Goal: Complete application form: Complete application form

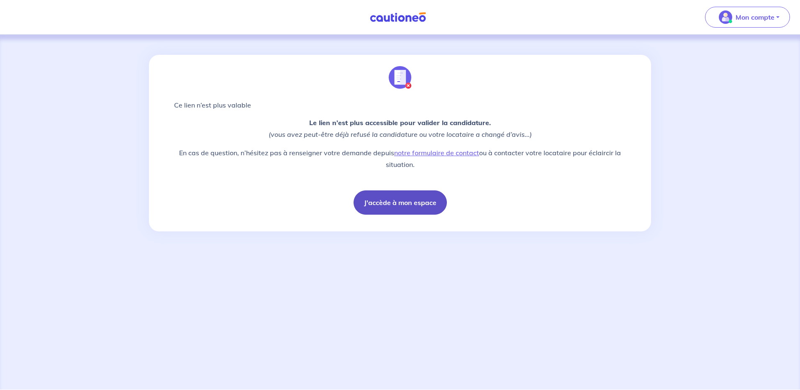
click at [389, 199] on button "J'accède à mon espace" at bounding box center [399, 202] width 93 height 24
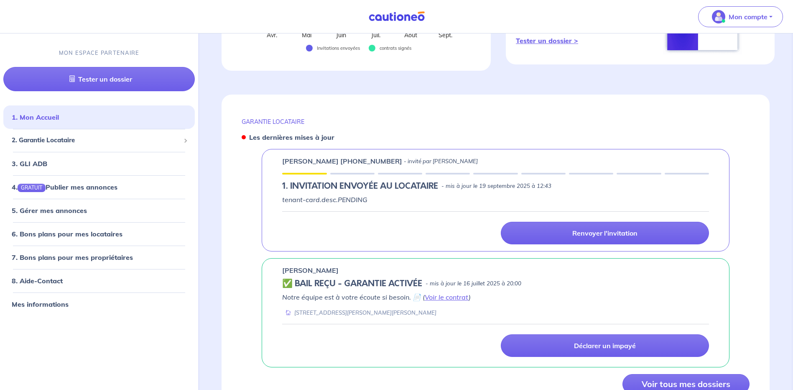
scroll to position [299, 0]
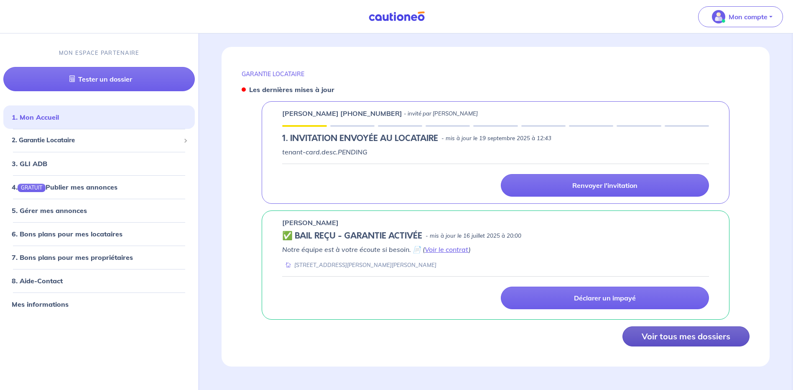
click at [674, 337] on button "Voir tous mes dossiers" at bounding box center [686, 336] width 127 height 20
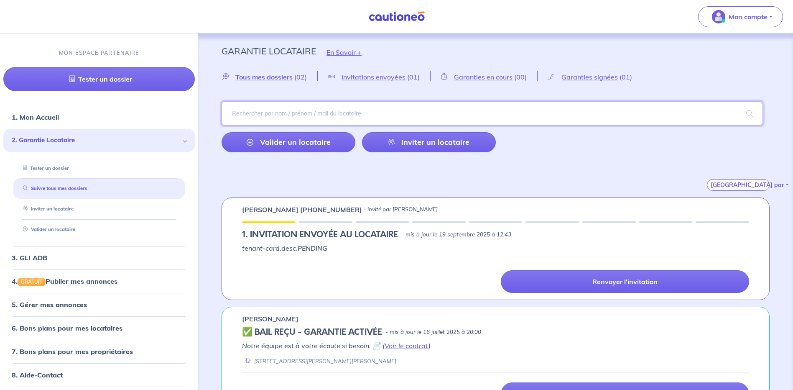
click at [252, 113] on input "search" at bounding box center [493, 113] width 542 height 24
click at [237, 110] on input "search" at bounding box center [493, 113] width 542 height 24
click at [282, 110] on input "search" at bounding box center [493, 113] width 542 height 24
type input "corban"
click at [752, 115] on span at bounding box center [749, 113] width 27 height 23
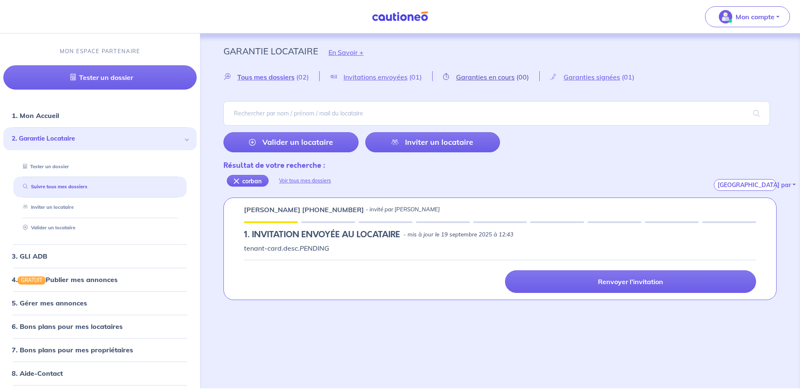
click at [495, 77] on span "Garanties en cours" at bounding box center [485, 77] width 59 height 8
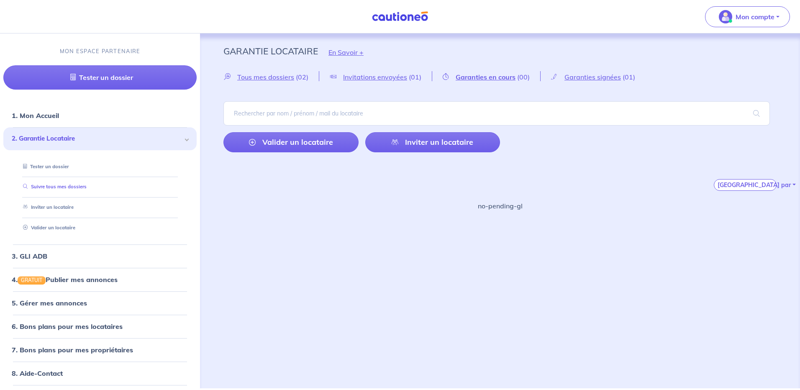
click at [80, 185] on link "Suivre tous mes dossiers" at bounding box center [53, 187] width 67 height 6
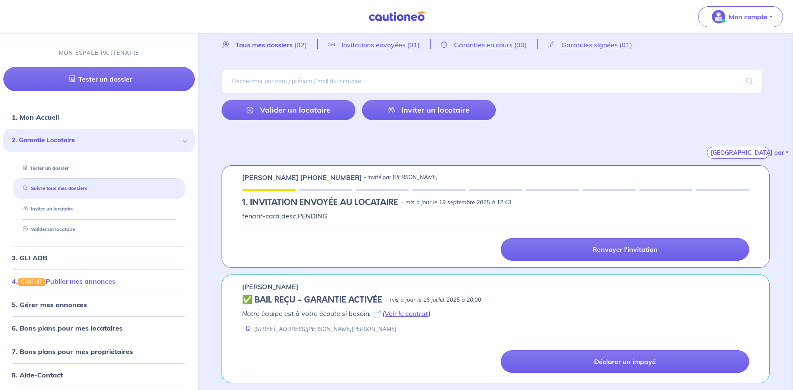
scroll to position [24, 0]
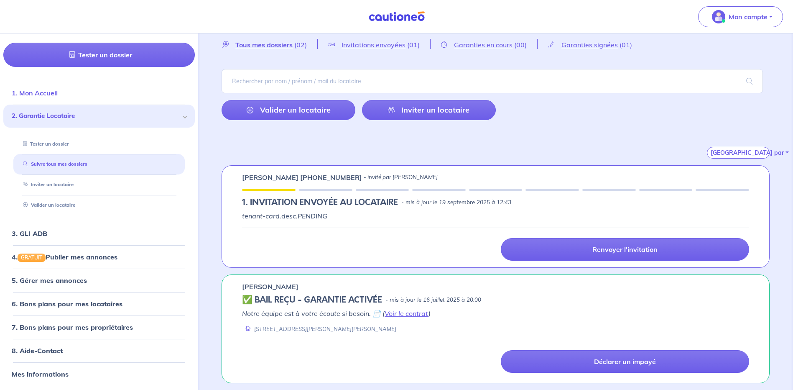
click at [50, 83] on li "1. Mon Accueil" at bounding box center [99, 92] width 192 height 23
click at [50, 89] on link "1. Mon Accueil" at bounding box center [35, 93] width 46 height 8
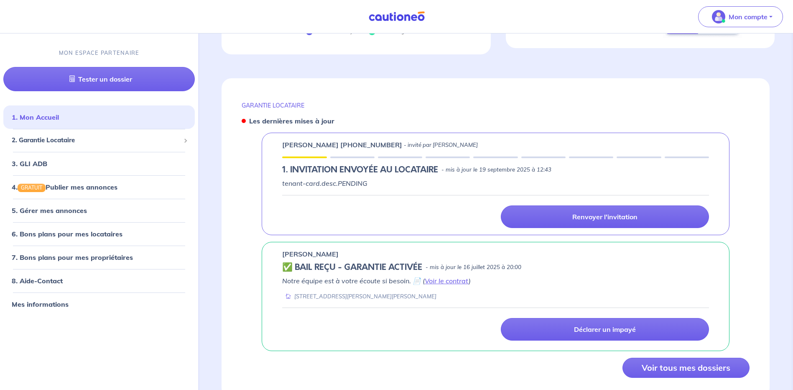
scroll to position [293, 0]
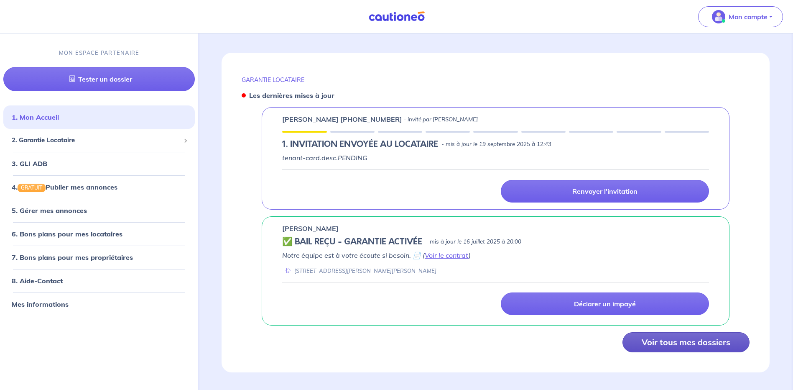
click at [667, 345] on button "Voir tous mes dossiers" at bounding box center [686, 342] width 127 height 20
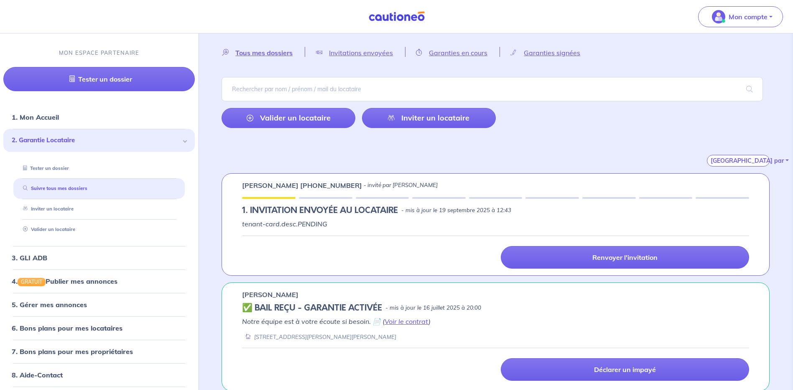
scroll to position [32, 0]
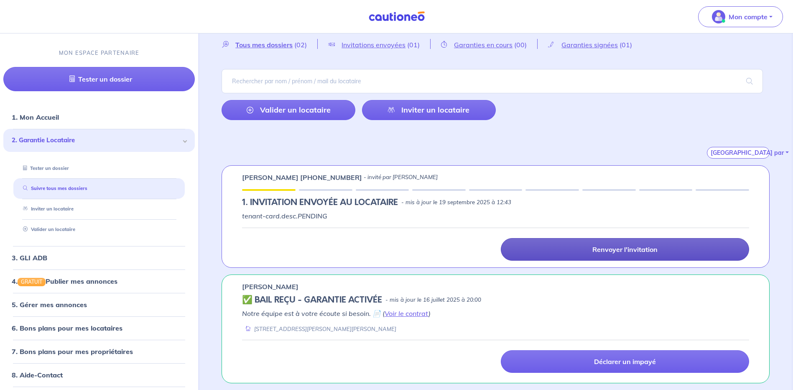
click at [637, 251] on p "Renvoyer l'invitation" at bounding box center [625, 249] width 65 height 8
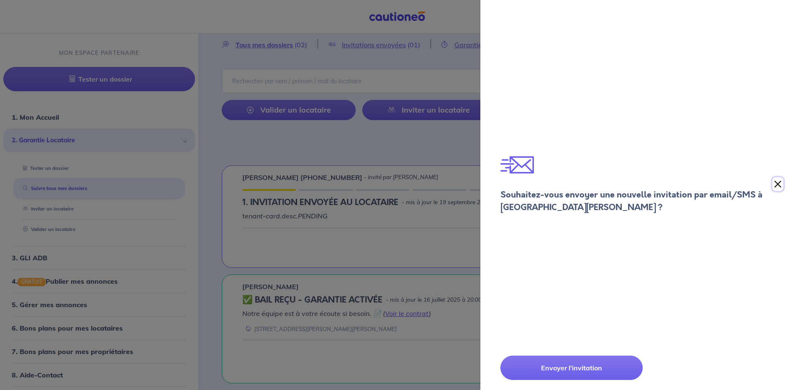
click at [774, 187] on button "Close" at bounding box center [777, 183] width 11 height 13
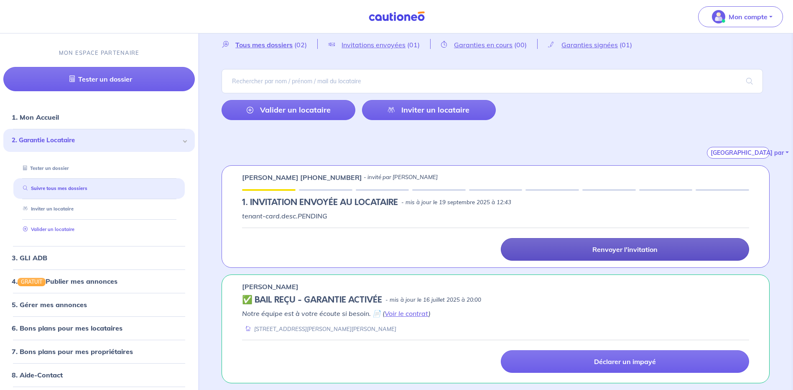
click at [55, 229] on link "Valider un locataire" at bounding box center [47, 229] width 55 height 6
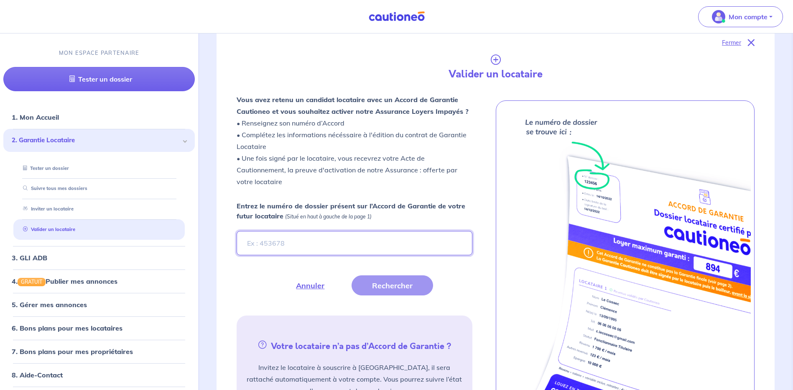
scroll to position [213, 0]
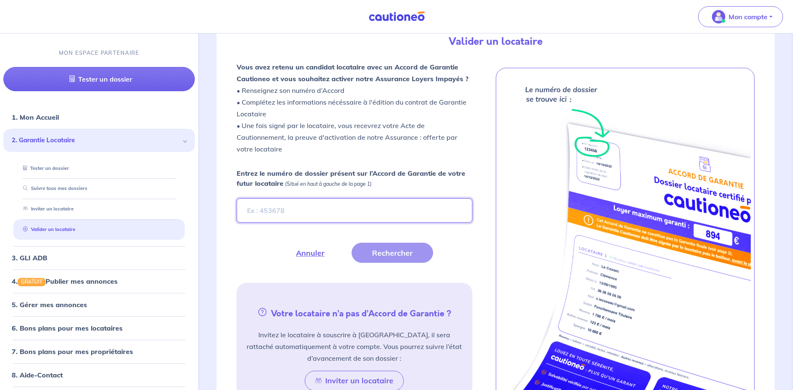
click at [249, 211] on input "Entrez le numéro de dossier présent sur l’Accord de Garantie de votre futur loc…" at bounding box center [354, 210] width 235 height 24
click at [348, 199] on div "Entrez le numéro de dossier présent sur l’Accord de Garantie de votre futur loc…" at bounding box center [354, 195] width 235 height 54
click at [347, 200] on input "Entrez le numéro de dossier présent sur l’Accord de Garantie de votre futur loc…" at bounding box center [354, 210] width 235 height 24
type input "F6Y9jf"
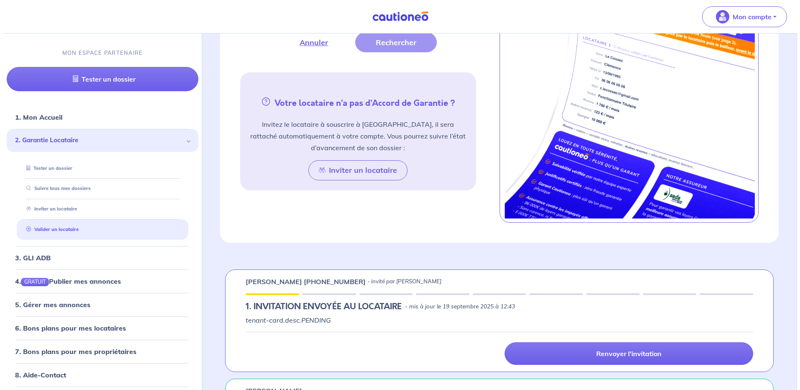
scroll to position [278, 0]
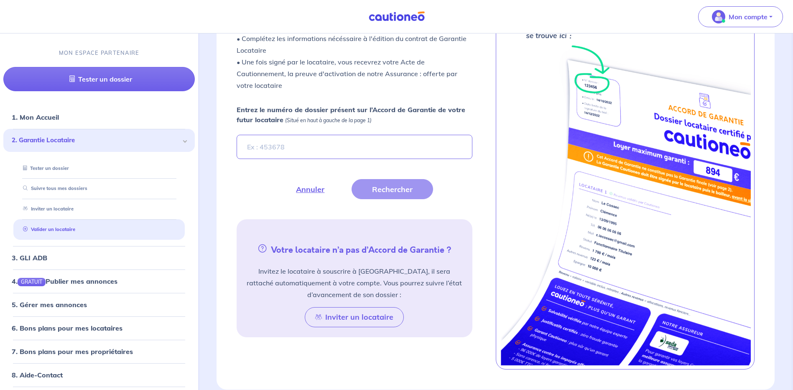
click at [304, 146] on input "Entrez le numéro de dossier présent sur l’Accord de Garantie de votre futur loc…" at bounding box center [354, 147] width 235 height 24
type input "F6Y9Jf"
click at [414, 196] on button "Rechercher" at bounding box center [393, 189] width 82 height 20
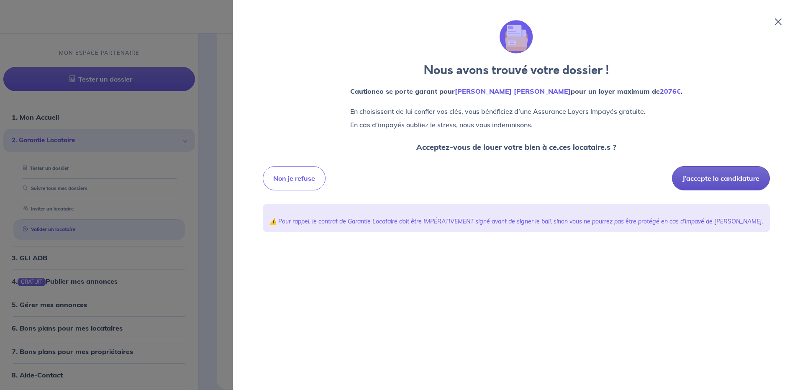
click at [707, 177] on button "J’accepte la candidature" at bounding box center [721, 178] width 98 height 24
click at [721, 176] on button "J’accepte la candidature" at bounding box center [721, 178] width 98 height 24
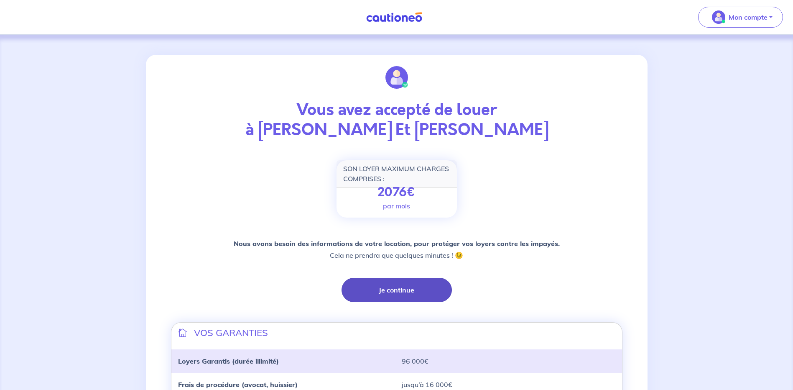
click at [396, 295] on button "Je continue" at bounding box center [397, 290] width 110 height 24
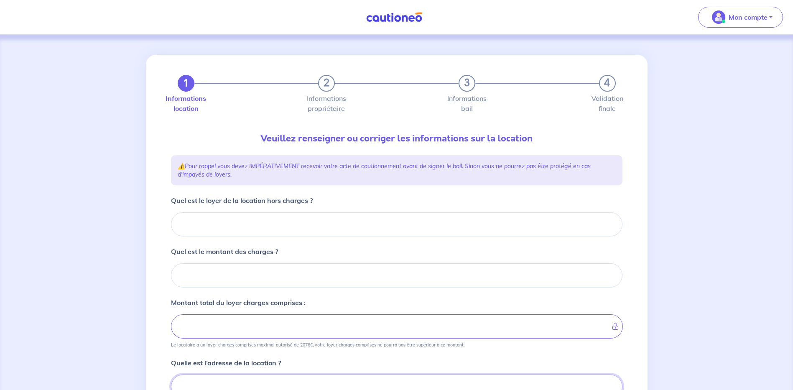
scroll to position [1, 0]
click at [239, 222] on input "Quel est le loyer de la location hors charges ?" at bounding box center [397, 223] width 452 height 24
type input "78"
type input "780"
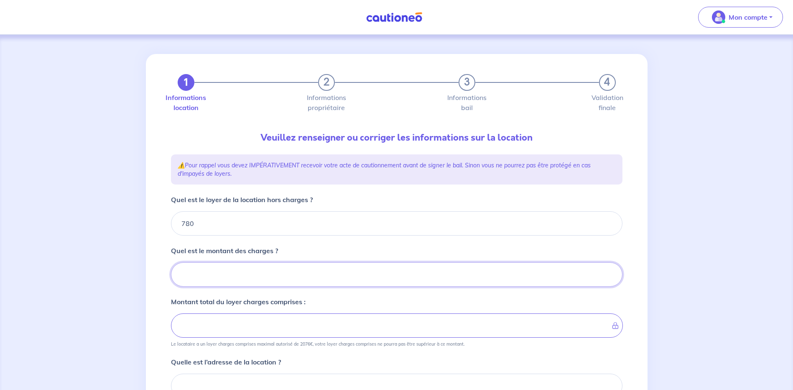
click at [220, 270] on input "Quel est le montant des charges ?" at bounding box center [397, 274] width 452 height 24
type input "800"
type input "1580"
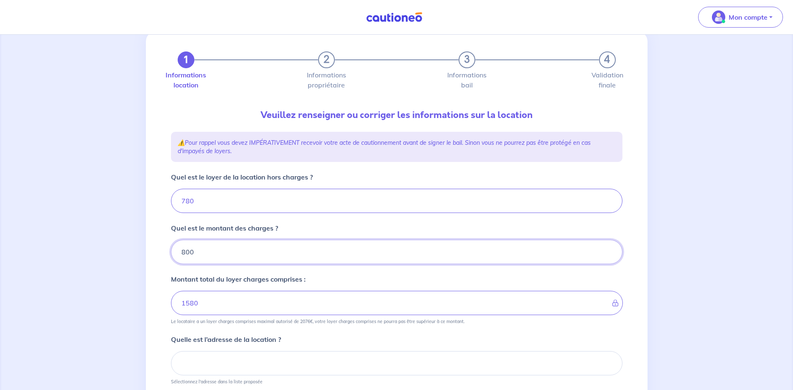
scroll to position [84, 0]
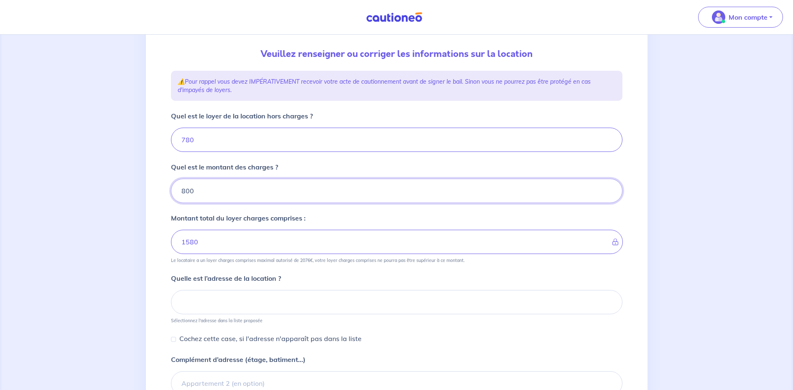
drag, startPoint x: 205, startPoint y: 197, endPoint x: 170, endPoint y: 195, distance: 35.2
click at [170, 195] on div "1 2 3 4 Informations location Informations propriétaire Informations bail Valid…" at bounding box center [397, 214] width 462 height 488
type input "20"
type input "800"
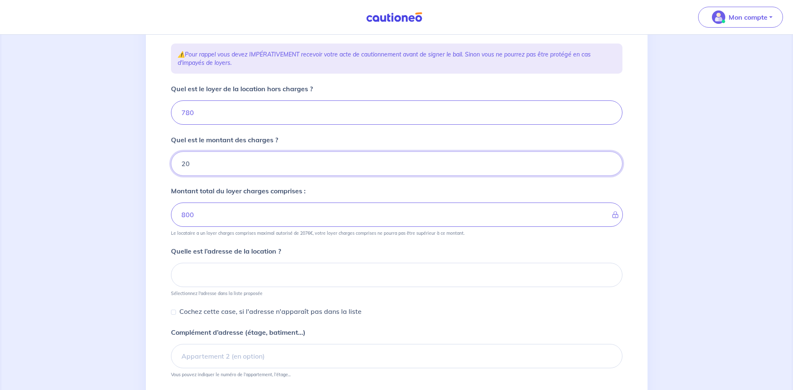
scroll to position [126, 0]
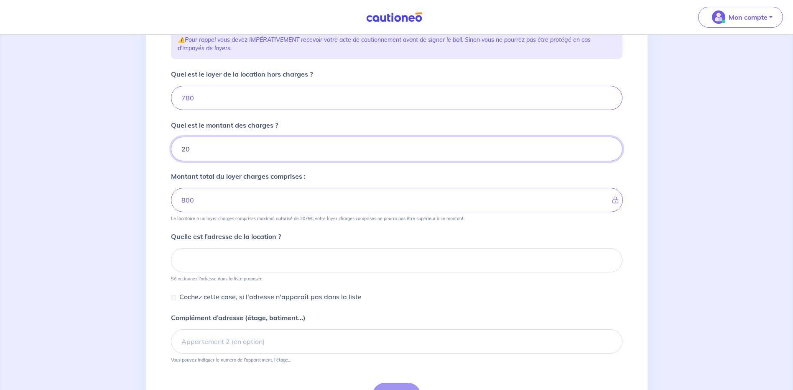
type input "20"
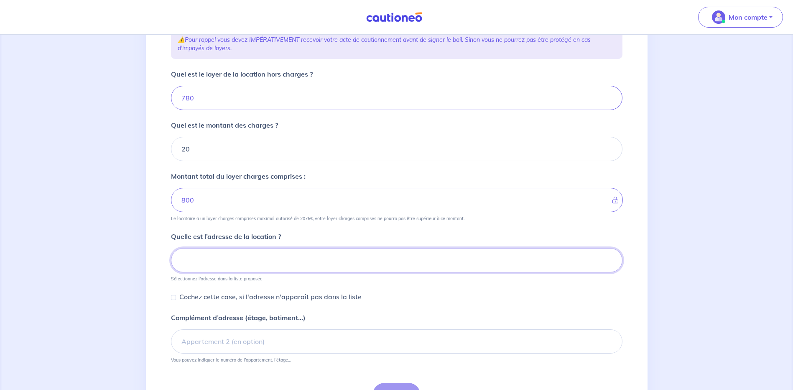
click at [221, 258] on input at bounding box center [397, 260] width 452 height 24
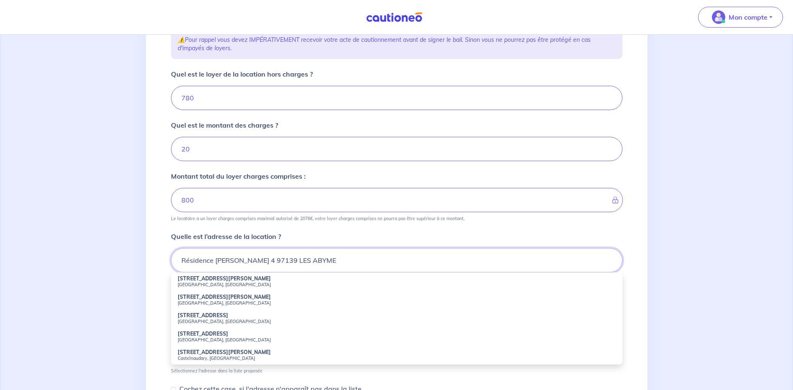
type input "Résidence ANQUETIL 4 97139 LES ABYMES"
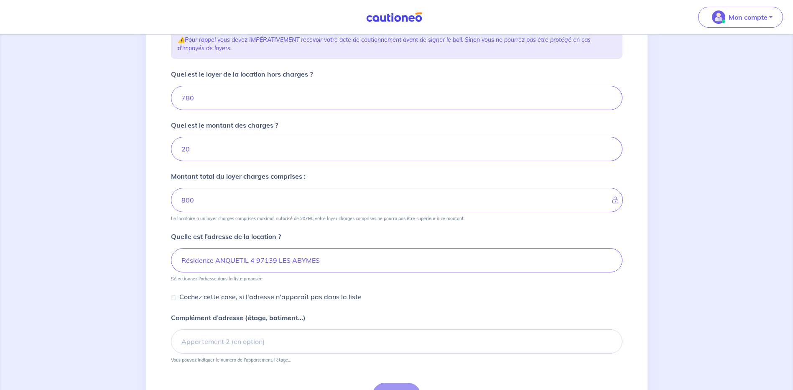
click at [343, 297] on p "Cochez cette case, si l'adresse n'apparaît pas dans la liste" at bounding box center [270, 296] width 182 height 10
click at [176, 297] on input "Cochez cette case, si l'adresse n'apparaît pas dans la liste" at bounding box center [173, 297] width 5 height 5
checkbox input "true"
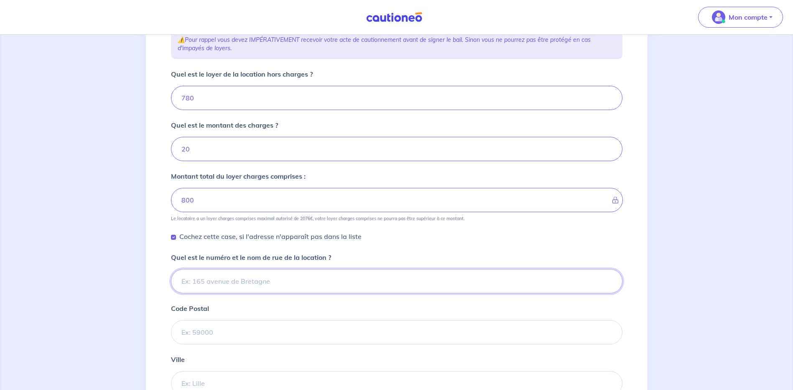
click at [207, 279] on input "Quel est le numéro et le nom de rue de la location ?" at bounding box center [397, 281] width 452 height 24
click at [209, 286] on input "Résidenc ANQUETIL 4" at bounding box center [397, 281] width 452 height 24
type input "Résidence ANQUETIL 4"
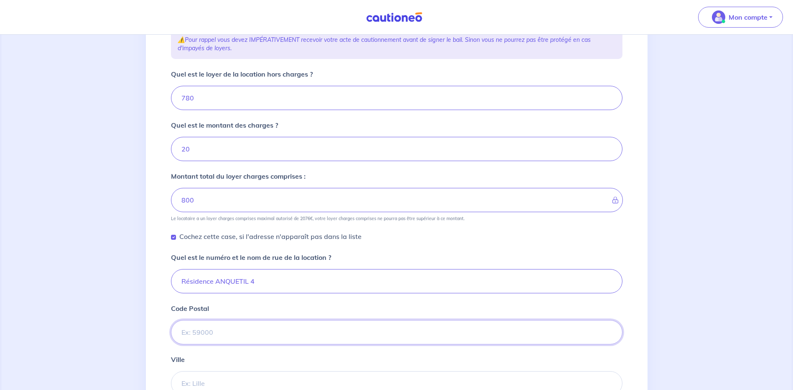
click at [200, 327] on input "Code Postal" at bounding box center [397, 332] width 452 height 24
type input "97139"
type input "LES ABYMES"
type input "97139"
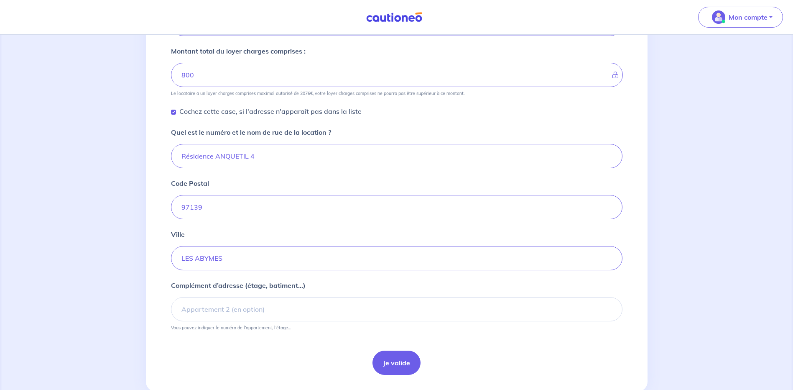
scroll to position [252, 0]
click at [200, 309] on input "Complément d’adresse (étage, batiment...)" at bounding box center [397, 309] width 452 height 24
click at [208, 309] on input "apart 21 5eme etage" at bounding box center [397, 309] width 452 height 24
click at [209, 309] on input "apart 21- 5eme etage" at bounding box center [397, 309] width 452 height 24
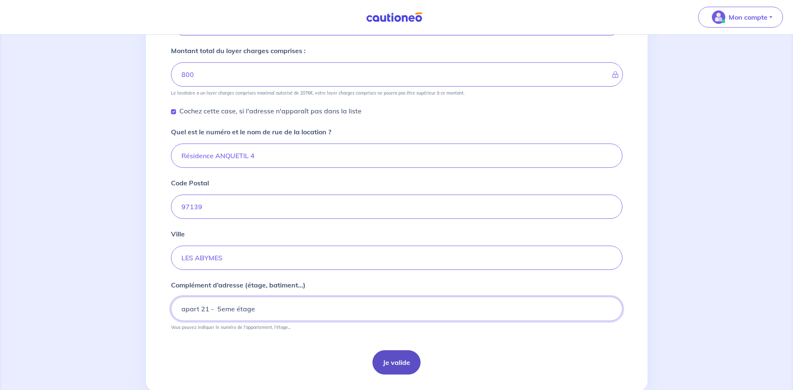
type input "apart 21 - 5eme étage"
click at [396, 356] on button "Je valide" at bounding box center [397, 362] width 48 height 24
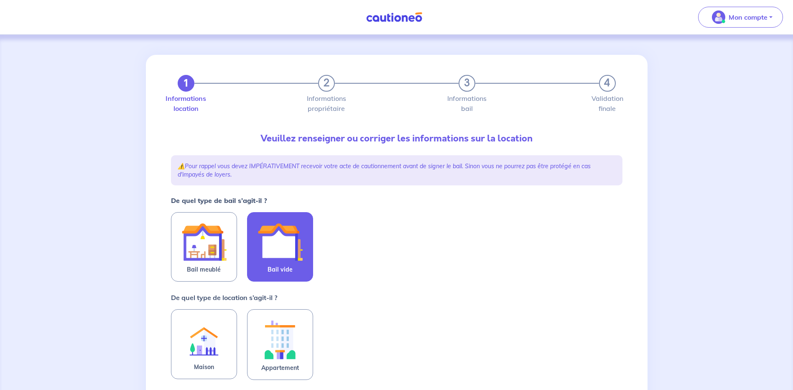
click at [269, 255] on img at bounding box center [280, 241] width 45 height 45
click at [0, 0] on input "Bail vide" at bounding box center [0, 0] width 0 height 0
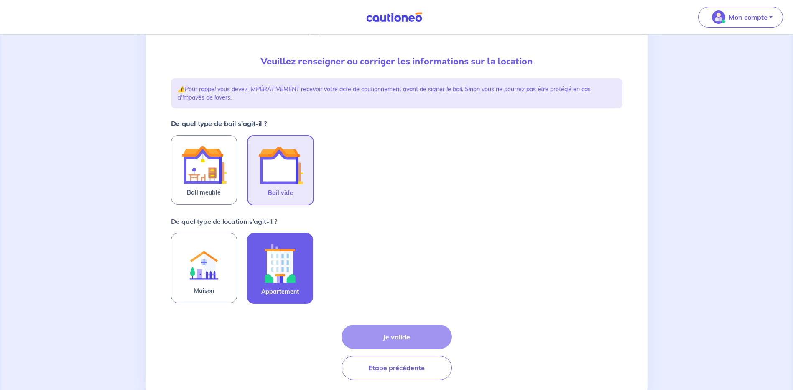
scroll to position [84, 0]
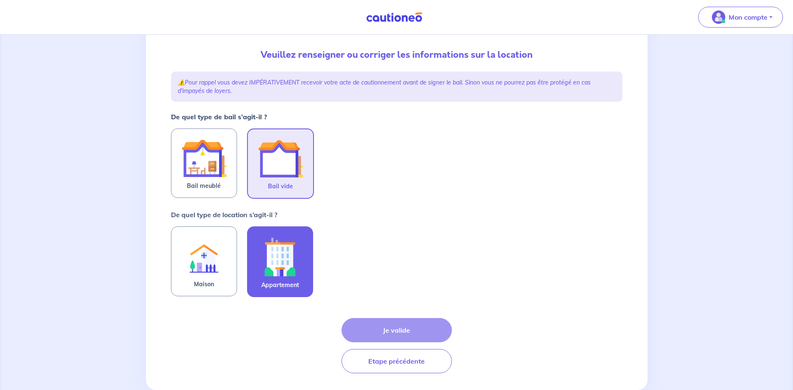
click at [294, 256] on img at bounding box center [280, 256] width 45 height 46
click at [0, 0] on input "Appartement" at bounding box center [0, 0] width 0 height 0
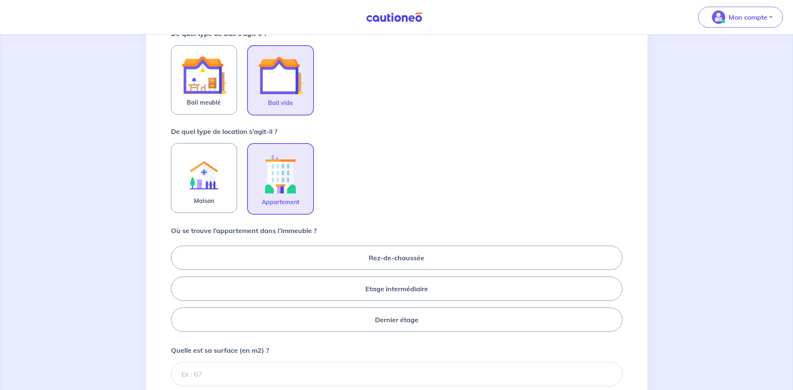
scroll to position [167, 0]
drag, startPoint x: 396, startPoint y: 320, endPoint x: 392, endPoint y: 295, distance: 24.5
click at [392, 295] on div "Rez-de-chaussée Etage intermédiaire Dernier étage" at bounding box center [397, 288] width 452 height 93
click at [391, 291] on label "Etage intermédiaire" at bounding box center [397, 288] width 452 height 24
click at [176, 291] on input "Etage intermédiaire" at bounding box center [173, 287] width 5 height 5
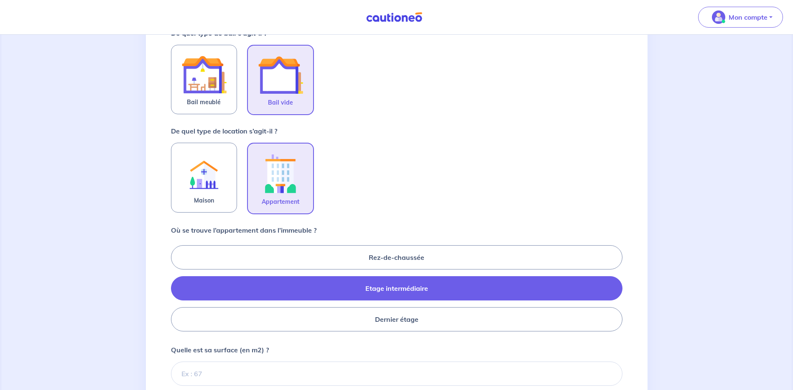
radio input "true"
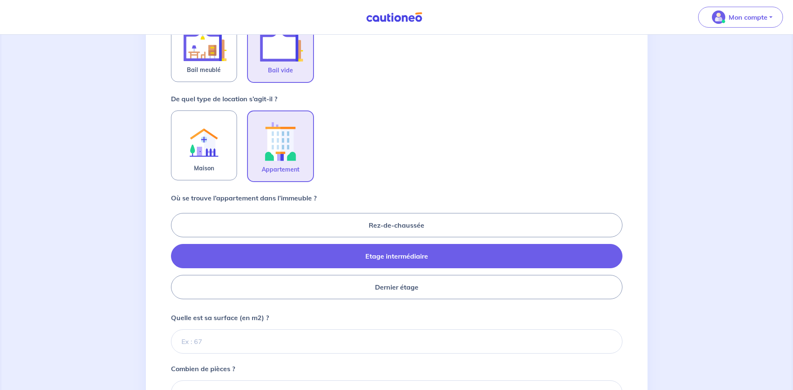
scroll to position [251, 0]
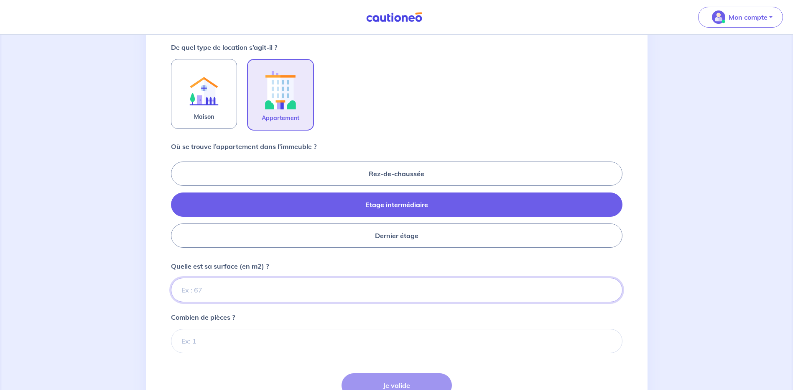
click at [214, 289] on input "Quelle est sa surface (en m2) ?" at bounding box center [397, 290] width 452 height 24
type input "78"
type input "78.83"
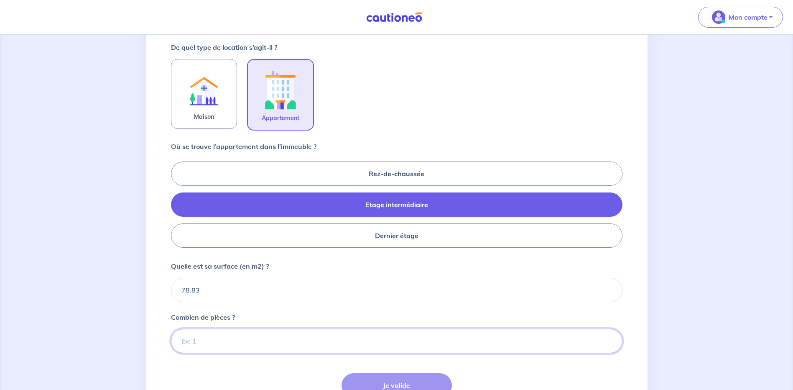
click at [226, 348] on input "Combien de pièces ?" at bounding box center [397, 341] width 452 height 24
type input "3"
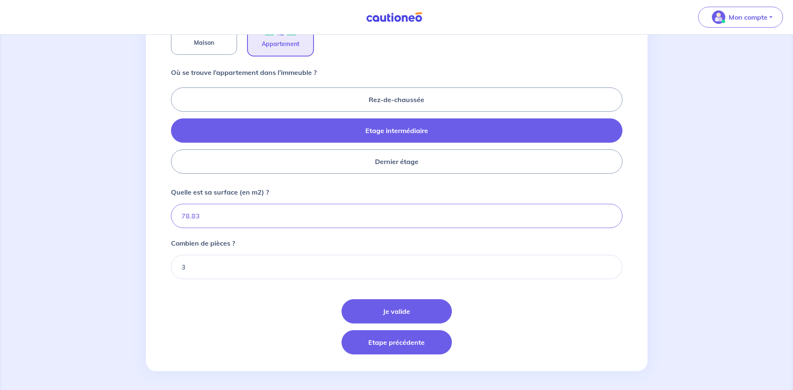
scroll to position [326, 0]
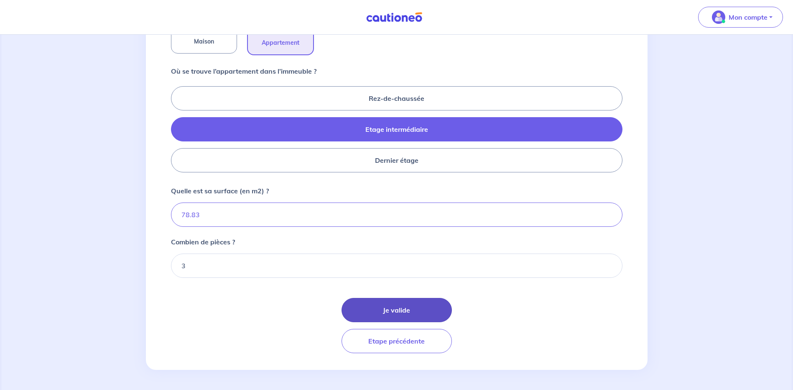
click at [400, 312] on button "Je valide" at bounding box center [397, 310] width 110 height 24
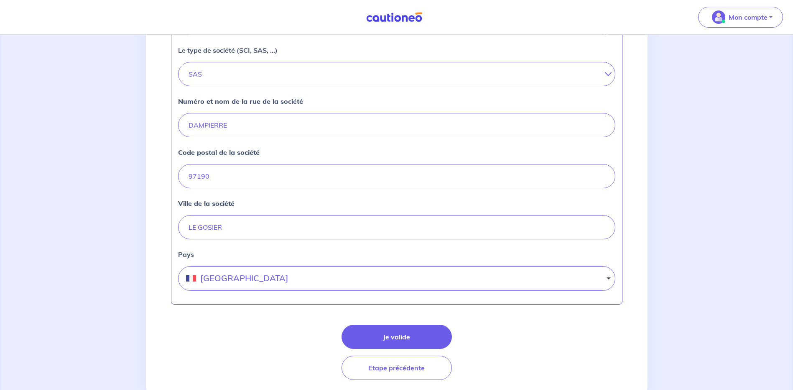
scroll to position [320, 0]
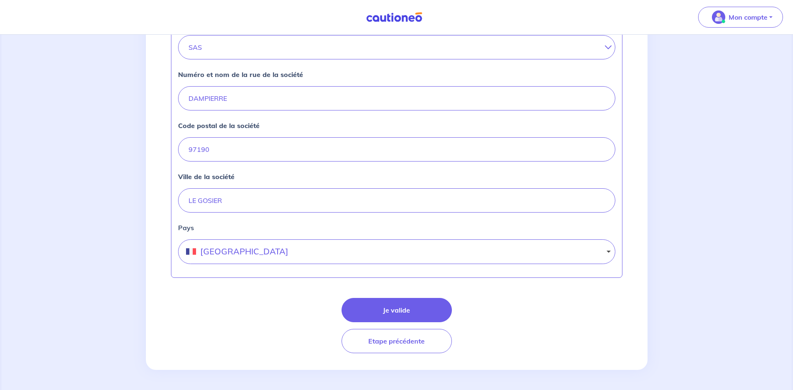
click at [268, 248] on button "France" at bounding box center [396, 251] width 437 height 25
type input "Guadeloupe"
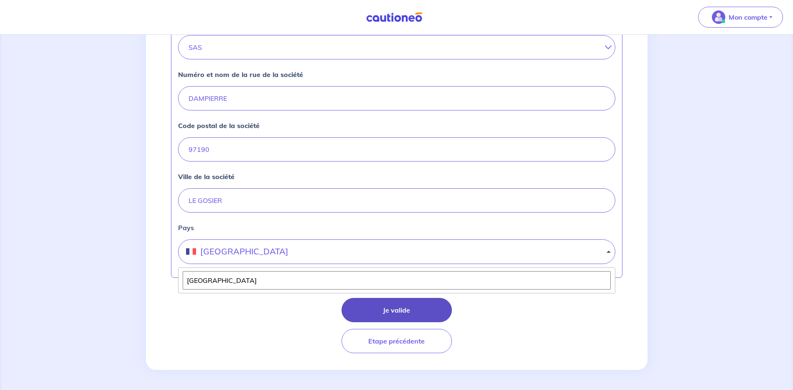
click at [384, 309] on button "Je valide" at bounding box center [397, 310] width 110 height 24
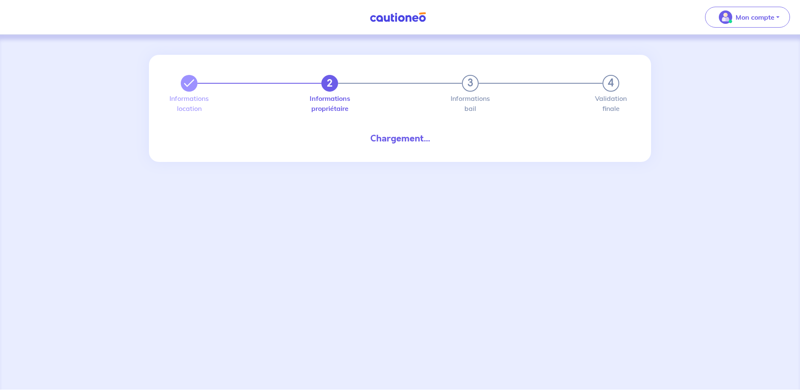
select select "GP"
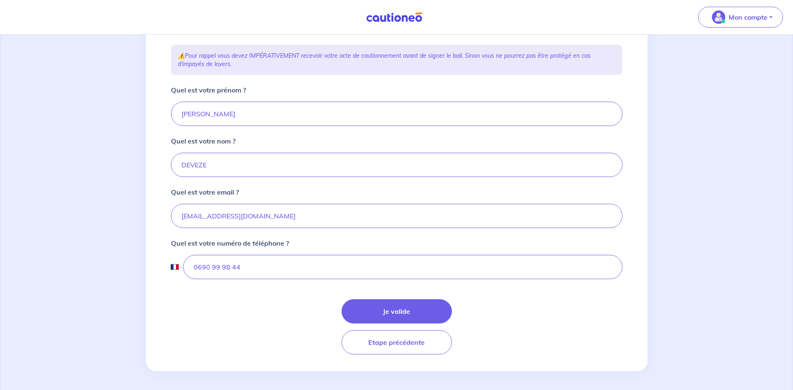
scroll to position [138, 0]
click at [380, 307] on button "Je valide" at bounding box center [397, 310] width 110 height 24
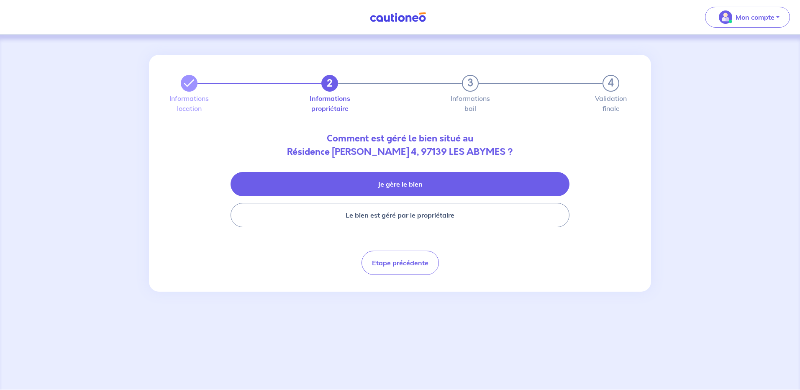
click at [402, 187] on button "Je gère le bien" at bounding box center [399, 184] width 339 height 24
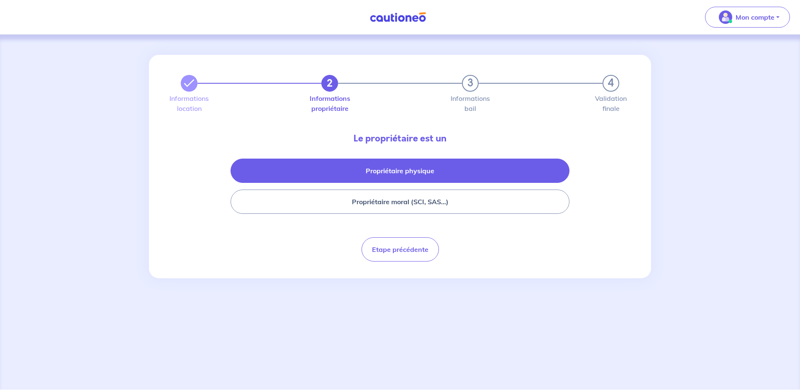
click at [430, 167] on button "Propriétaire physique" at bounding box center [399, 171] width 339 height 24
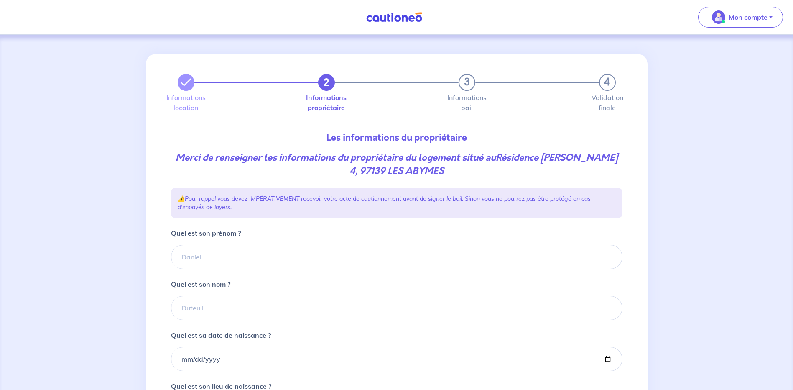
scroll to position [42, 0]
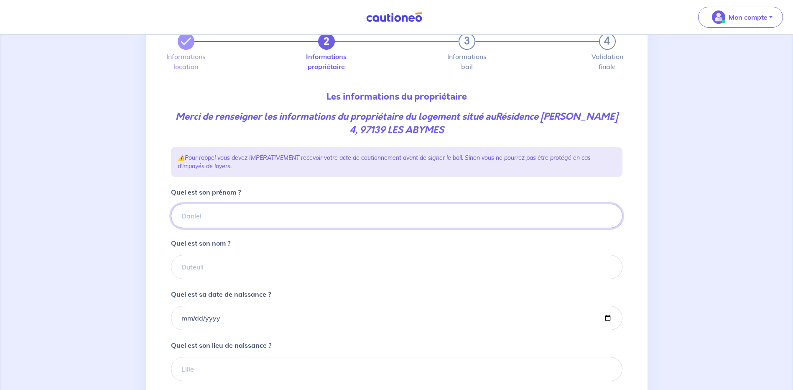
click at [201, 213] on input "Quel est son prénom ?" at bounding box center [397, 216] width 452 height 24
type input "Guy"
click at [228, 265] on input "Quel est son nom ?" at bounding box center [397, 267] width 452 height 24
type input "CAZIMIR"
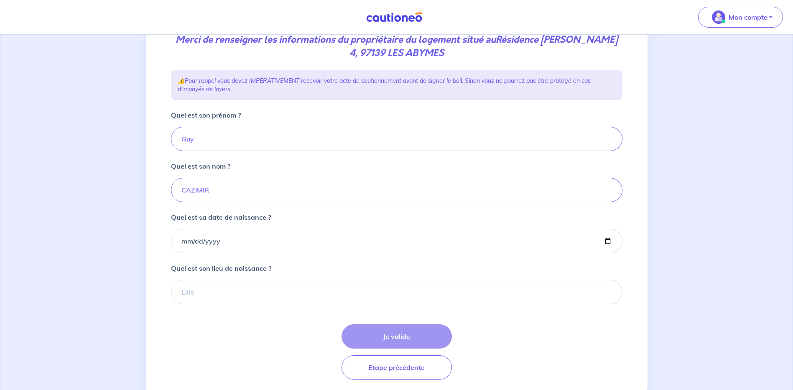
scroll to position [125, 0]
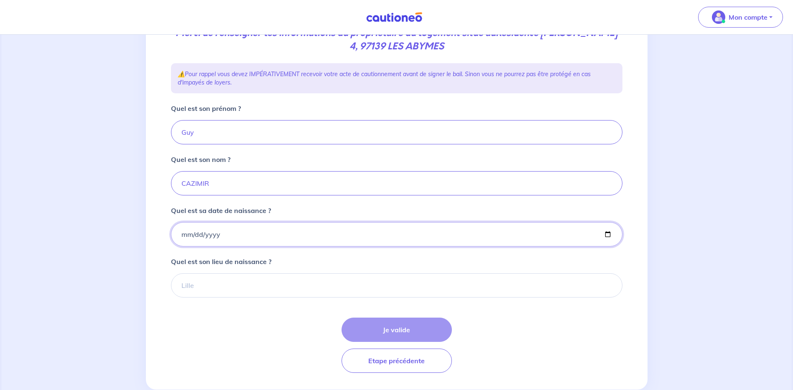
click at [207, 237] on input "Quel est sa date de naissance ?" at bounding box center [397, 234] width 452 height 24
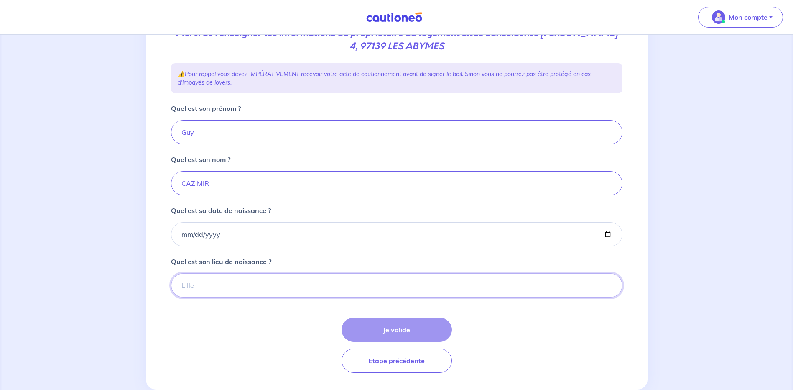
click at [193, 286] on input "Quel est son lieu de naissance ?" at bounding box center [397, 285] width 452 height 24
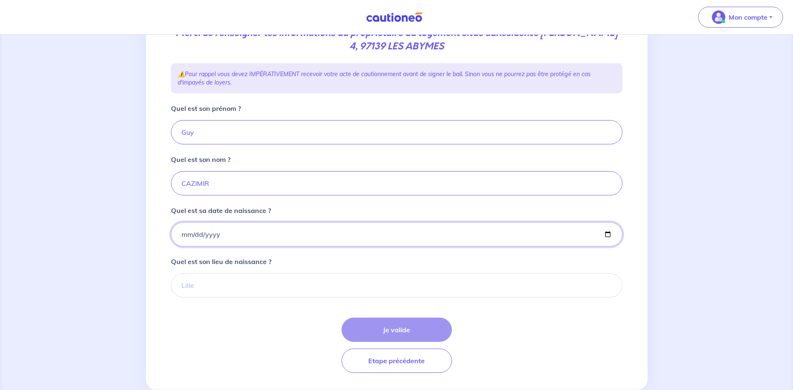
click at [254, 235] on input "Quel est sa date de naissance ?" at bounding box center [397, 234] width 452 height 24
type input "1950-10-28"
click at [212, 286] on input "Quel est son lieu de naissance ?" at bounding box center [397, 285] width 452 height 24
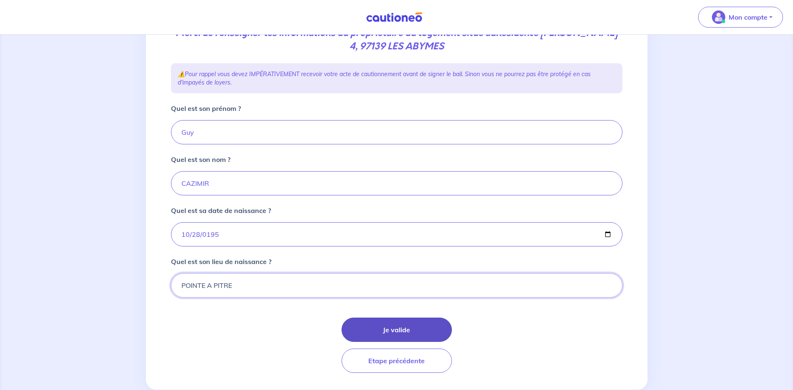
type input "POINTE A PITRE"
click at [404, 325] on button "Je valide" at bounding box center [397, 329] width 110 height 24
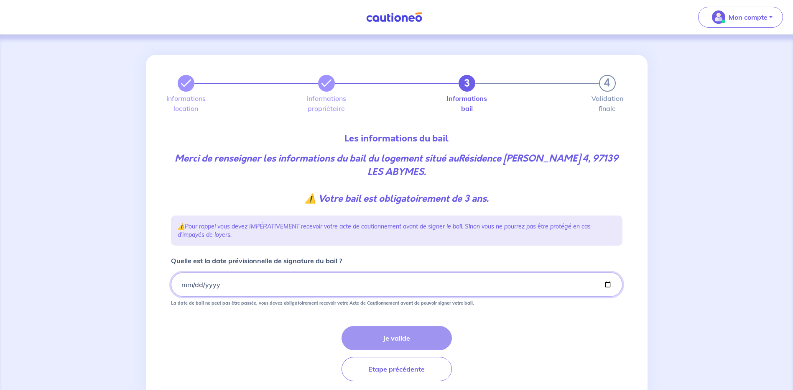
click at [214, 279] on input "Quelle est la date prévisionnelle de signature du bail ?" at bounding box center [397, 284] width 452 height 24
click at [613, 284] on input "Quelle est la date prévisionnelle de signature du bail ?" at bounding box center [397, 284] width 452 height 24
click at [610, 284] on input "Quelle est la date prévisionnelle de signature du bail ?" at bounding box center [397, 284] width 452 height 24
type input "2025-10-01"
click at [404, 337] on button "Je valide" at bounding box center [397, 338] width 110 height 24
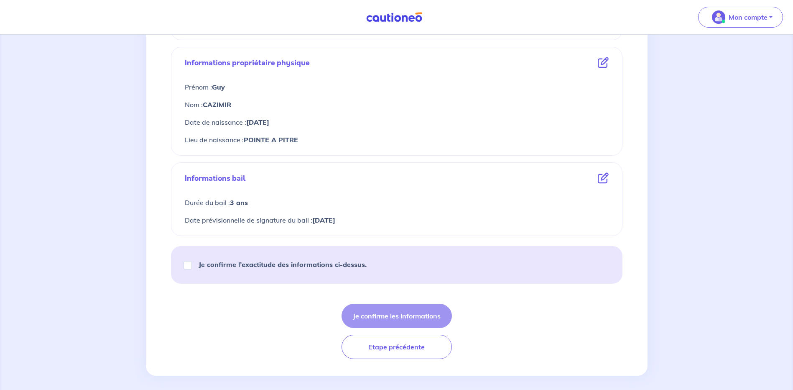
scroll to position [312, 0]
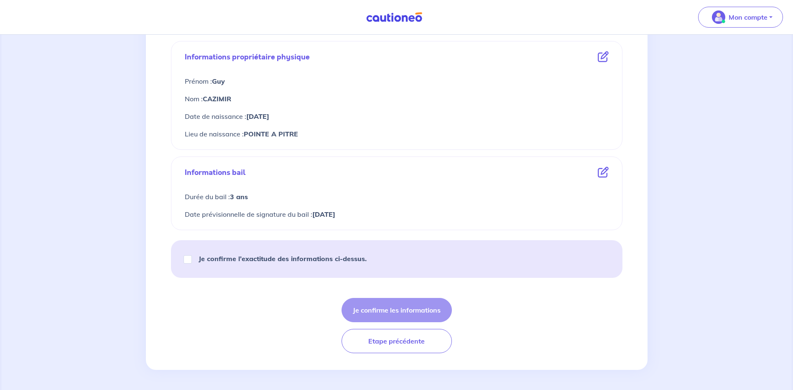
click at [199, 261] on strong "Je confirme l’exactitude des informations ci-dessus." at bounding box center [283, 258] width 168 height 8
click at [192, 261] on input "Je confirme l’exactitude des informations ci-dessus." at bounding box center [188, 259] width 8 height 8
checkbox input "true"
click at [366, 314] on button "Je confirme les informations" at bounding box center [397, 310] width 110 height 24
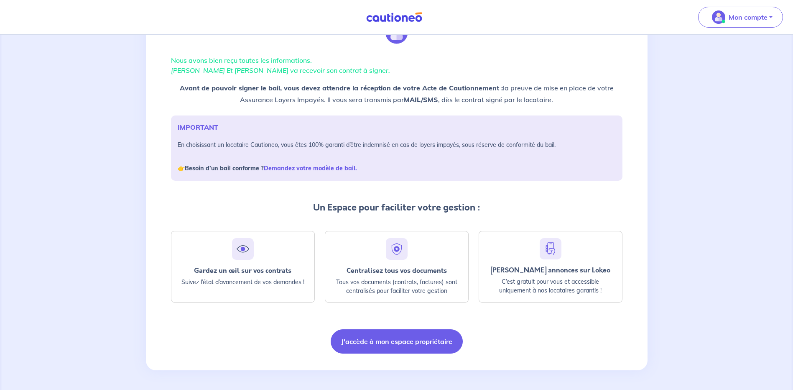
scroll to position [45, 0]
click at [391, 337] on button "J'accède à mon espace propriétaire" at bounding box center [397, 341] width 132 height 24
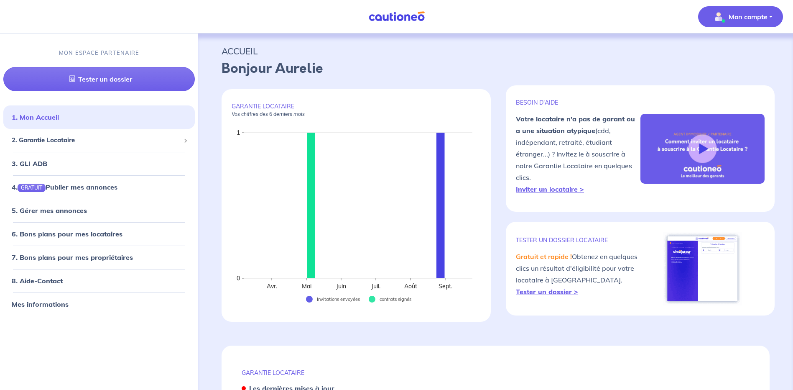
click at [771, 20] on button "Mon compte" at bounding box center [740, 16] width 85 height 21
click at [724, 69] on link "Me déconnecter" at bounding box center [732, 71] width 67 height 13
